Goal: Task Accomplishment & Management: Manage account settings

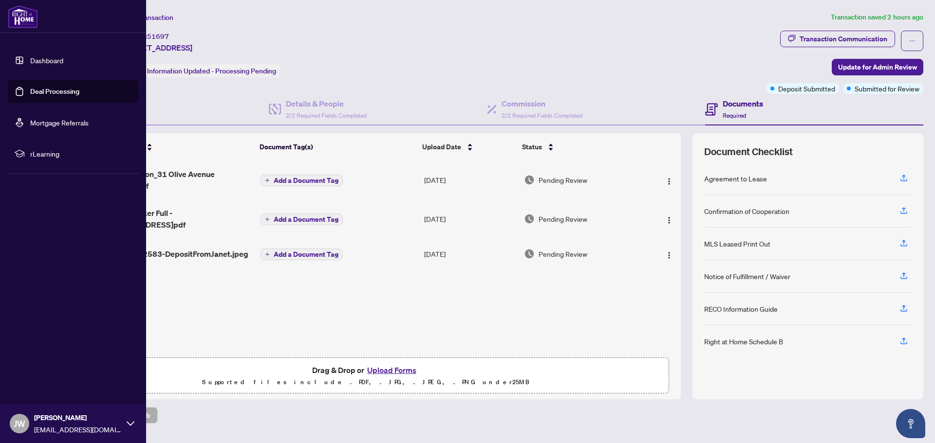
click at [39, 60] on link "Dashboard" at bounding box center [46, 60] width 33 height 9
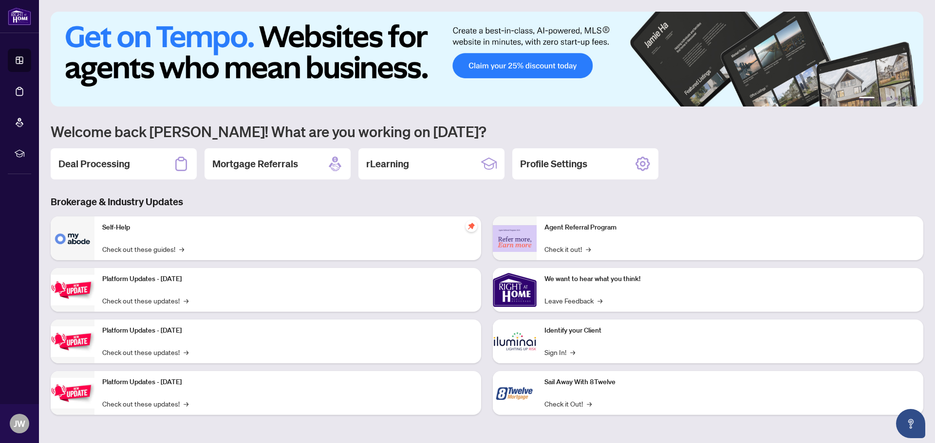
click at [200, 250] on div "Self-Help Check out these guides! →" at bounding box center [287, 239] width 387 height 44
click at [159, 182] on div "1 2 3 4 5 6 Welcome back [PERSON_NAME]! What are you working on [DATE]? Deal Pr…" at bounding box center [487, 221] width 872 height 418
click at [130, 146] on div "1 2 3 4 5 6 Welcome back [PERSON_NAME]! What are you working on [DATE]? Deal Pr…" at bounding box center [487, 221] width 872 height 418
click at [125, 162] on h2 "Deal Processing" at bounding box center [94, 164] width 72 height 14
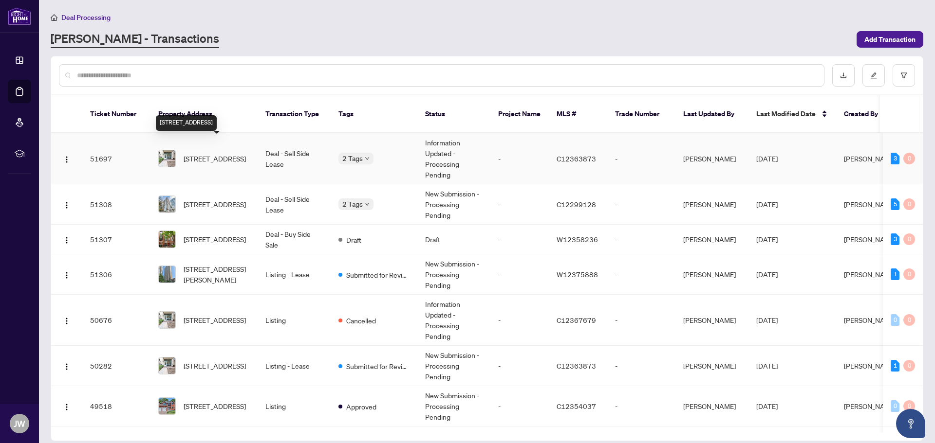
click at [224, 153] on span "[STREET_ADDRESS]" at bounding box center [215, 158] width 62 height 11
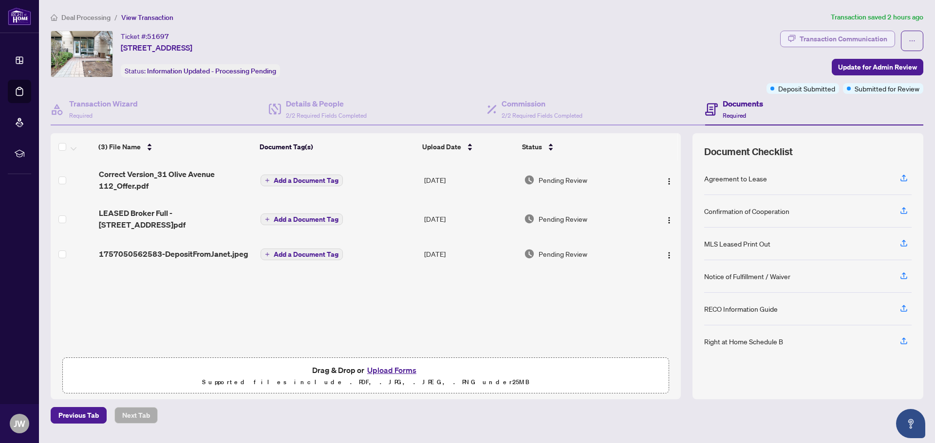
click at [811, 40] on div "Transaction Communication" at bounding box center [843, 39] width 88 height 16
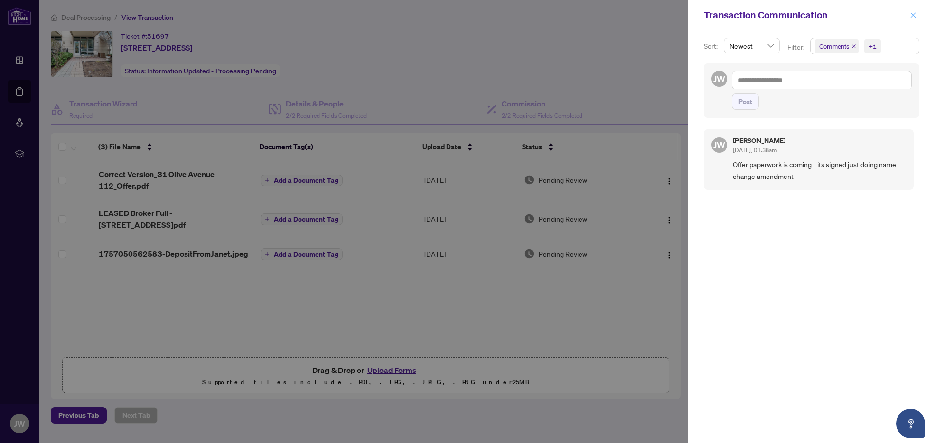
click at [917, 17] on button "button" at bounding box center [912, 15] width 13 height 12
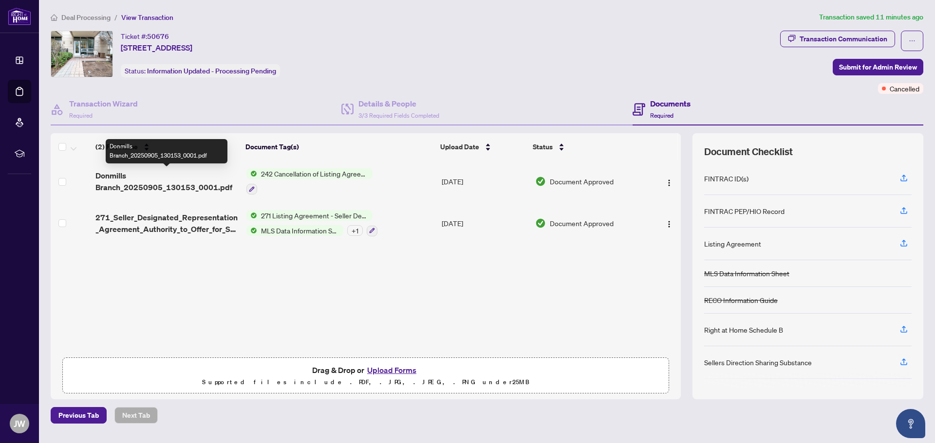
click at [173, 182] on span "Donmills Branch_20250905_130153_0001.pdf" at bounding box center [166, 181] width 143 height 23
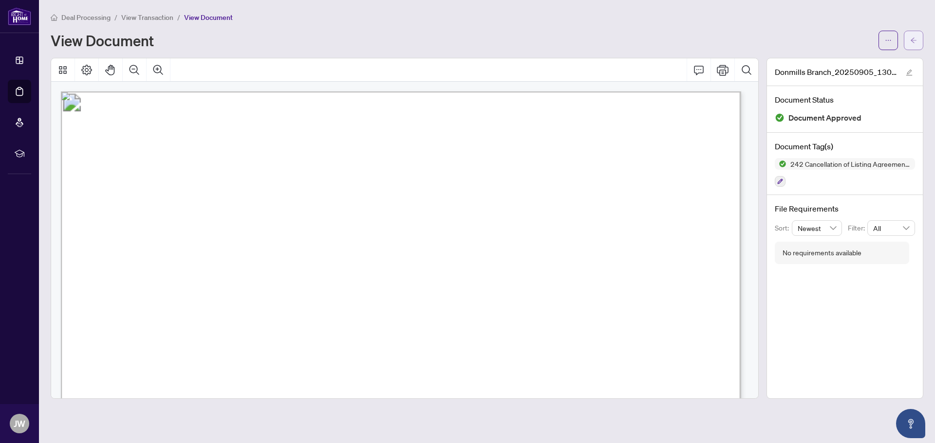
click at [915, 44] on span "button" at bounding box center [913, 41] width 7 height 16
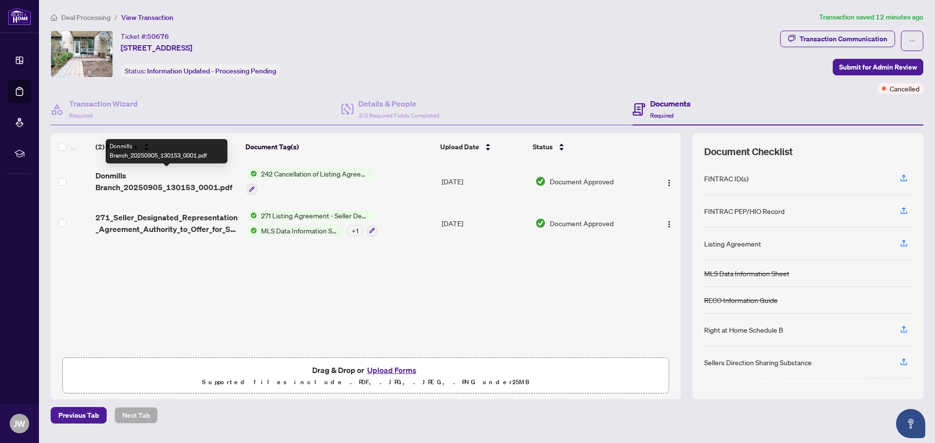
click at [121, 173] on span "Donmills Branch_20250905_130153_0001.pdf" at bounding box center [166, 181] width 143 height 23
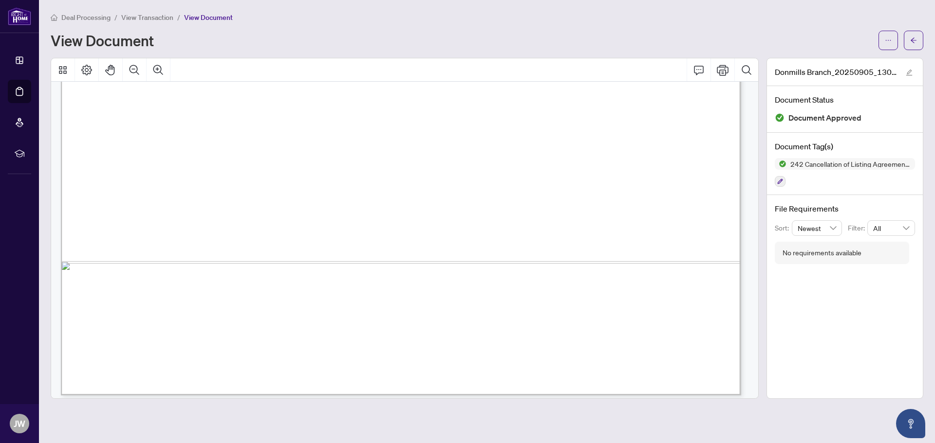
scroll to position [1484, 0]
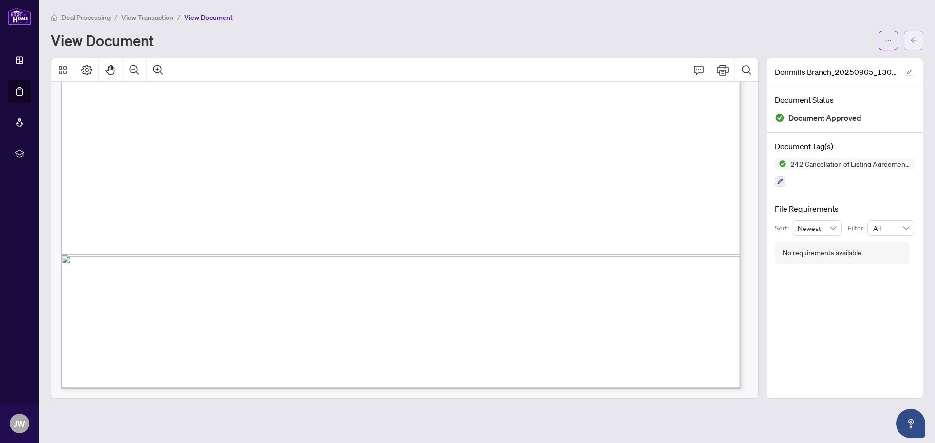
click at [910, 44] on span "button" at bounding box center [913, 41] width 7 height 16
